Goal: Find specific page/section: Find specific page/section

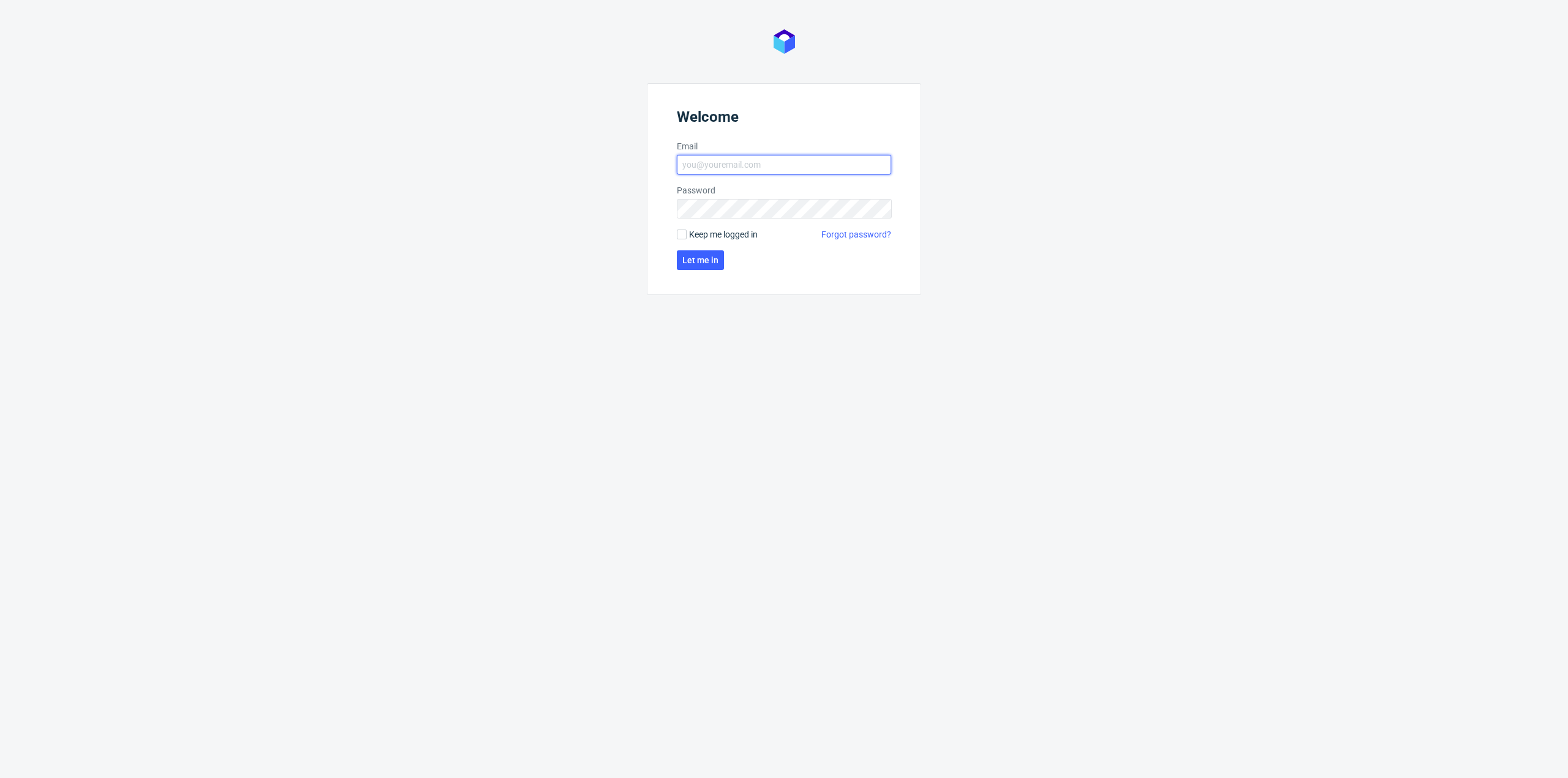
click at [731, 163] on input "Email" at bounding box center [784, 165] width 215 height 20
type input "[PERSON_NAME][EMAIL_ADDRESS][PERSON_NAME][DOMAIN_NAME]"
click at [717, 262] on span "Let me in" at bounding box center [700, 260] width 36 height 9
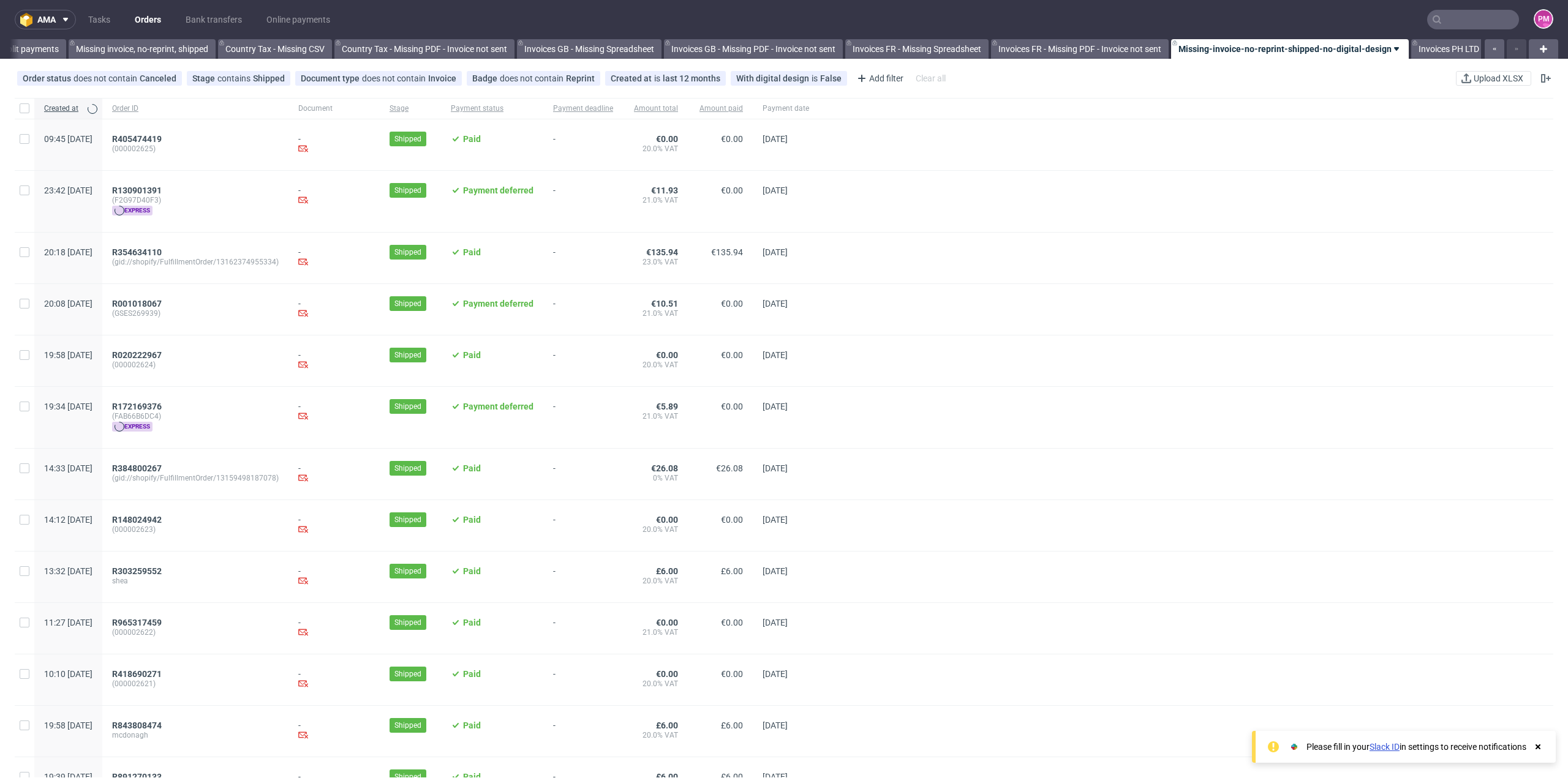
scroll to position [0, 1116]
click at [1435, 23] on input "text" at bounding box center [1472, 19] width 92 height 20
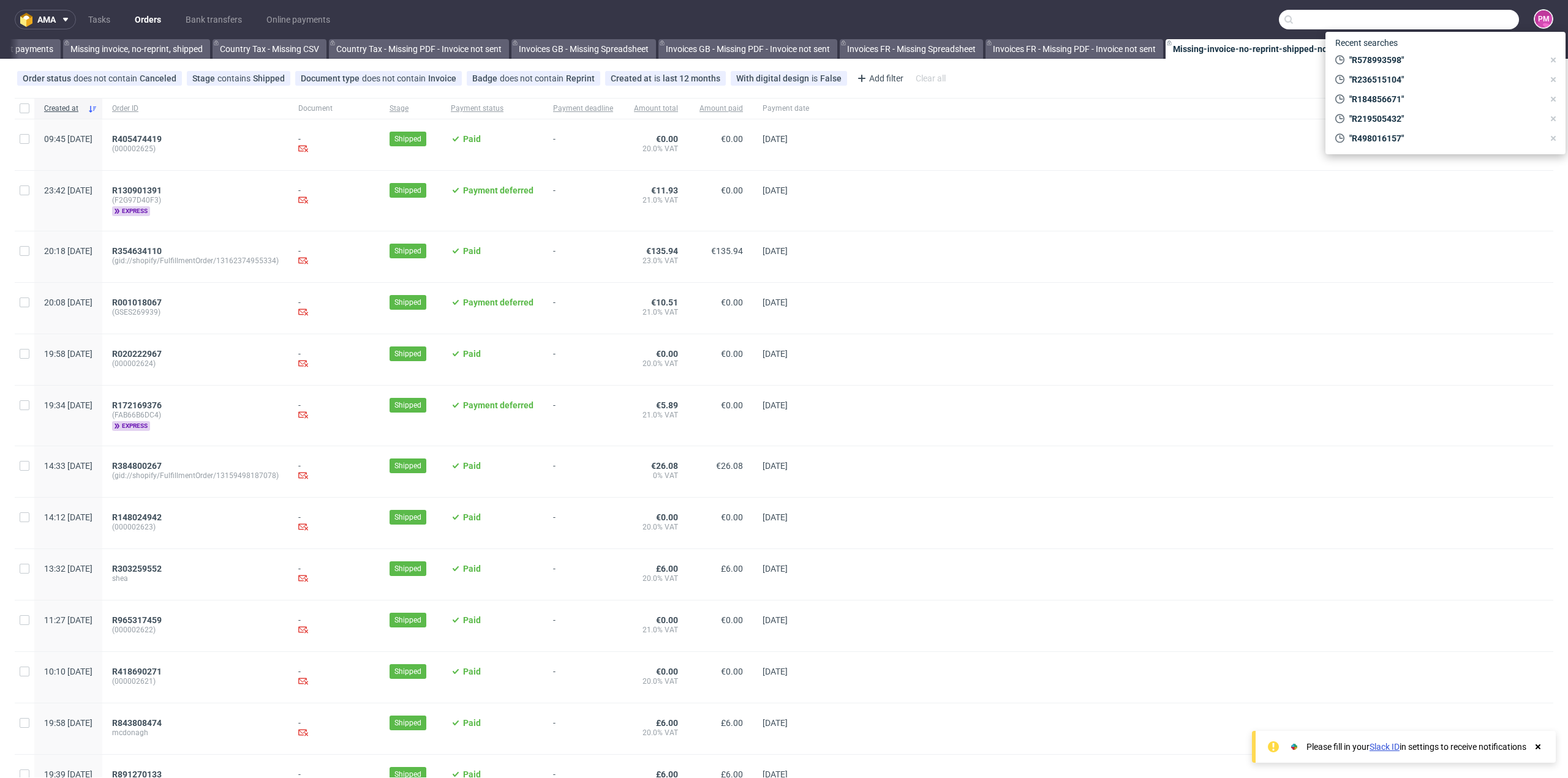
paste input "R297623263"
type input "R297623263"
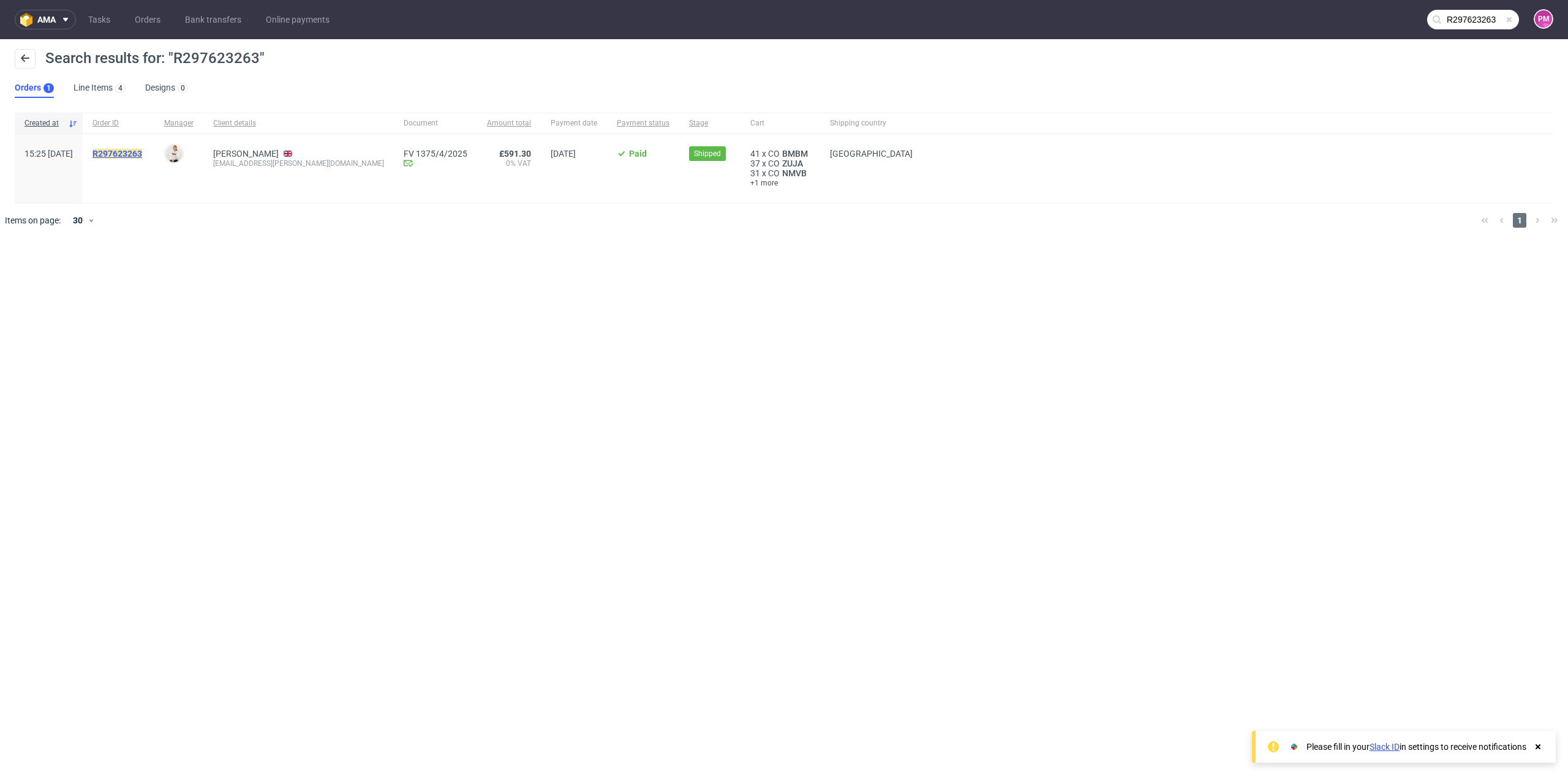
click at [142, 152] on mark "R297623263" at bounding box center [117, 153] width 49 height 10
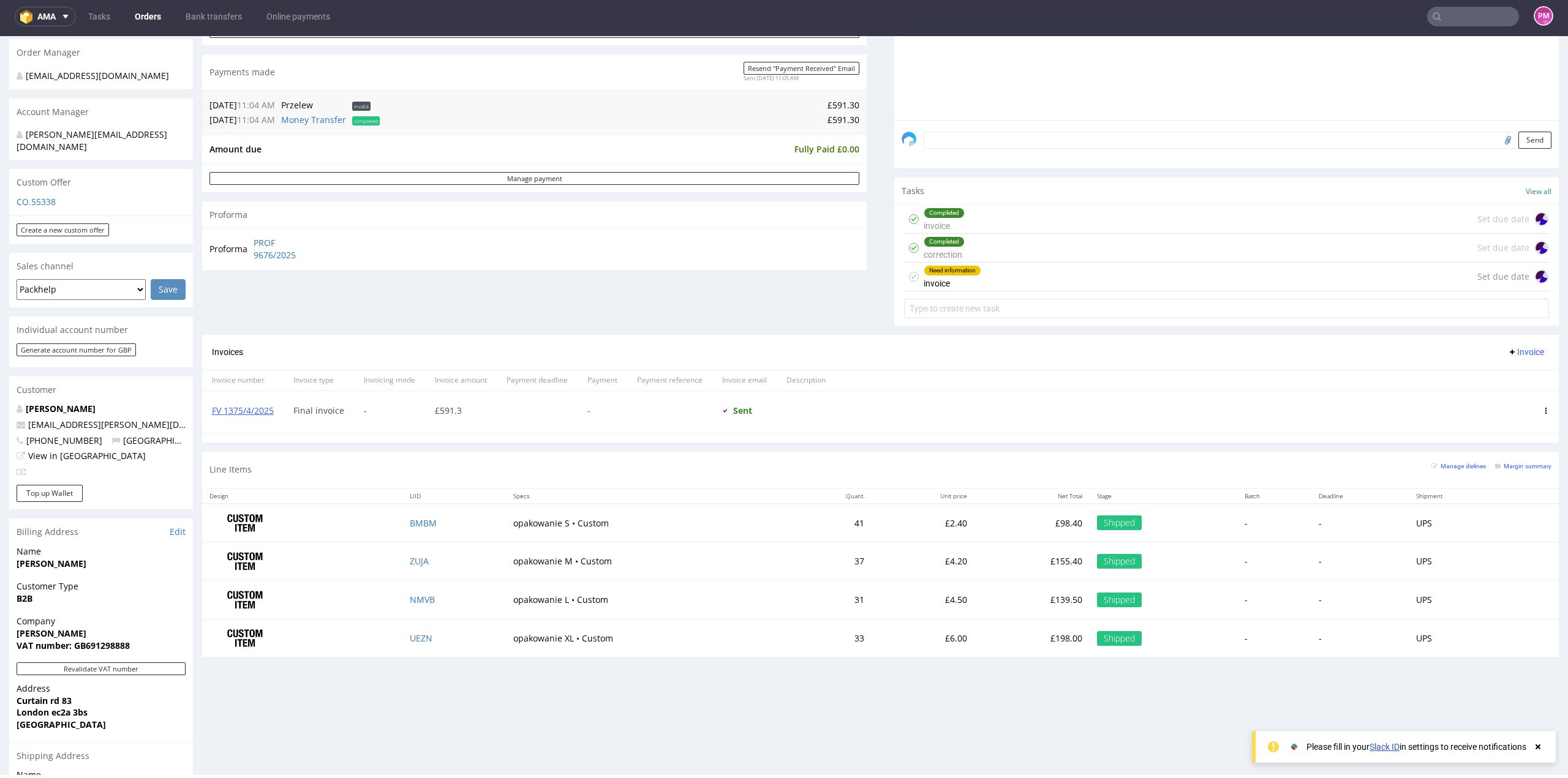
scroll to position [237, 0]
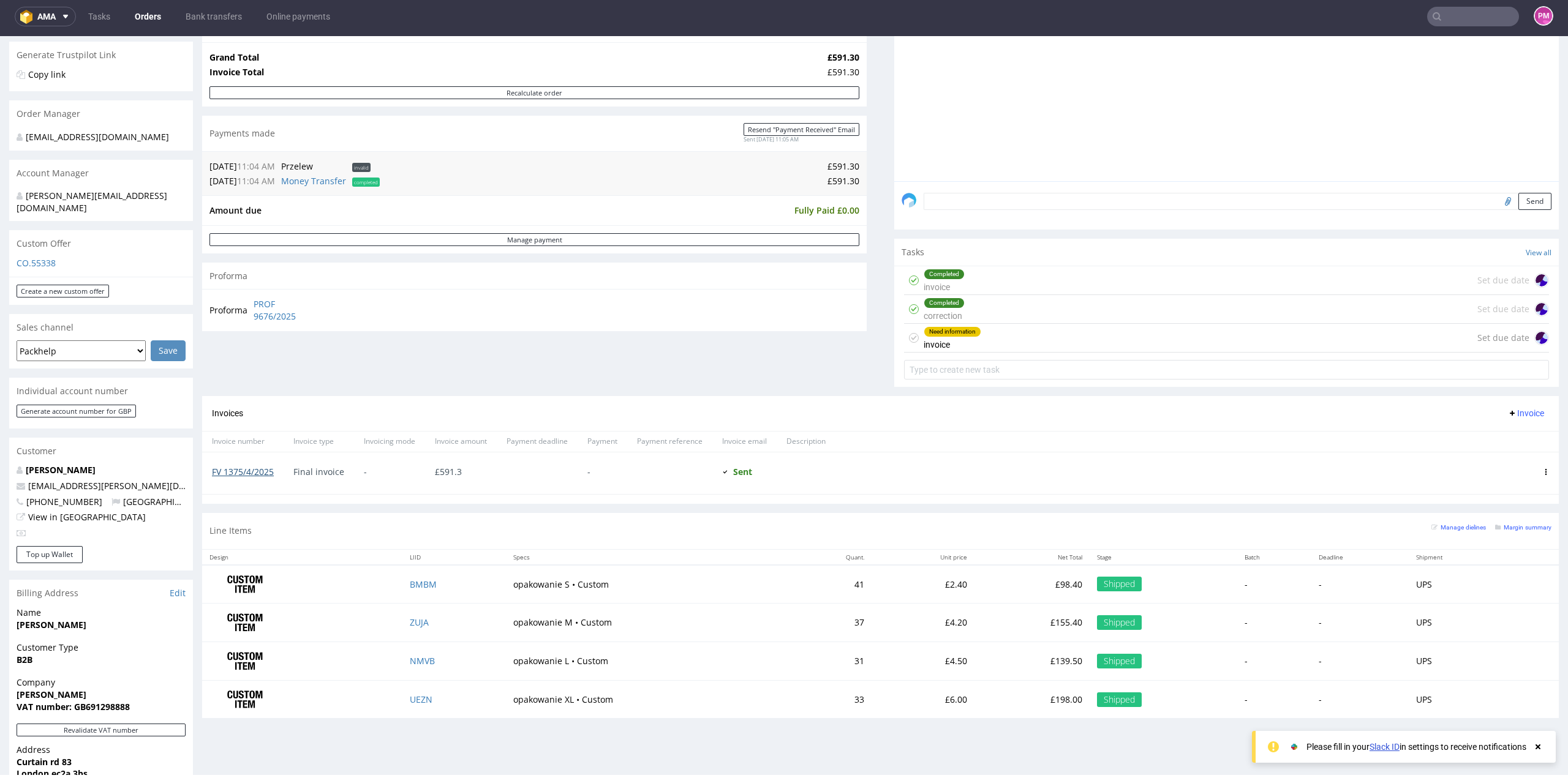
click at [241, 469] on link "FV 1375/4/2025" at bounding box center [243, 472] width 62 height 12
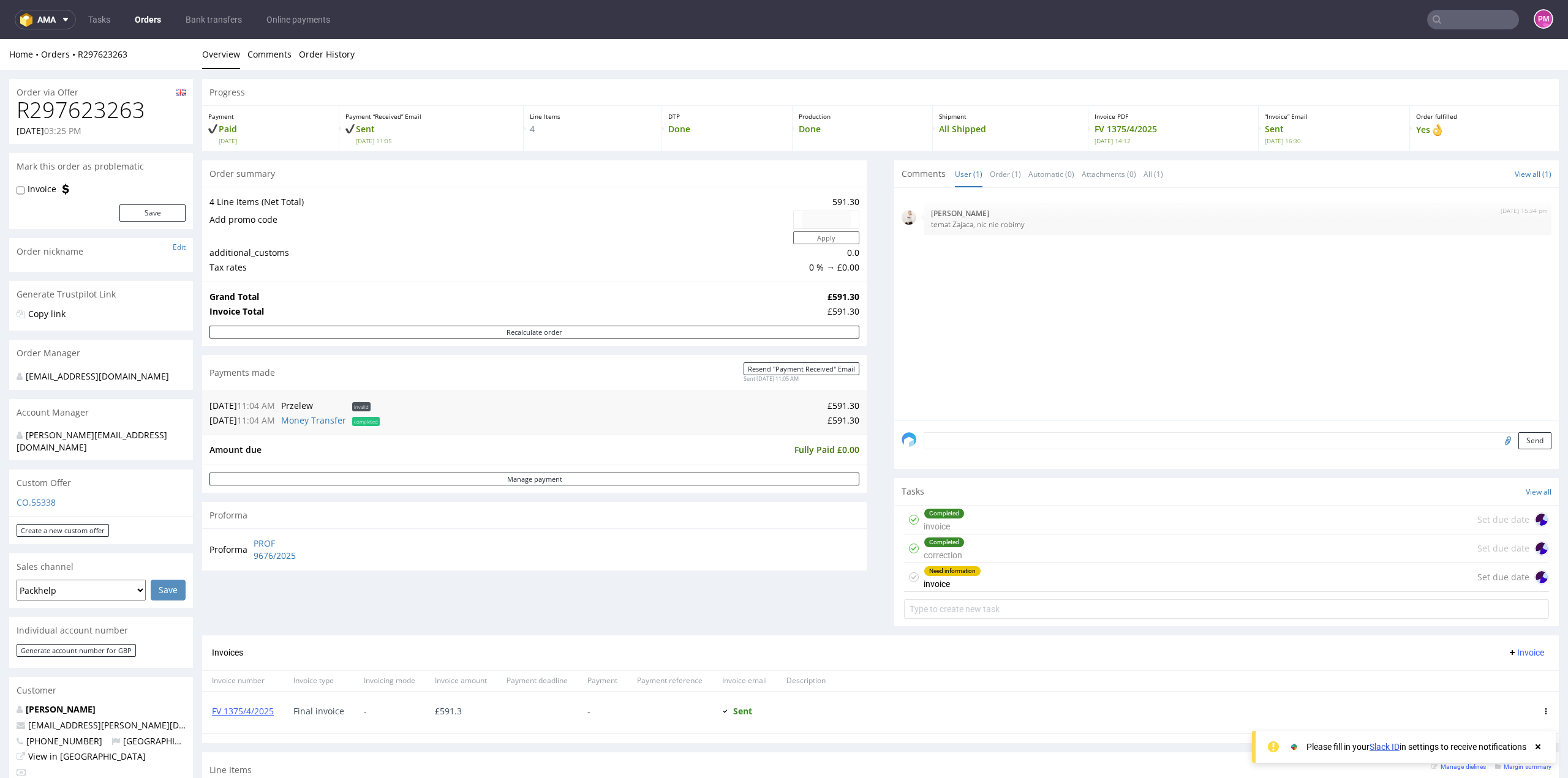
scroll to position [0, 0]
